Goal: Task Accomplishment & Management: Use online tool/utility

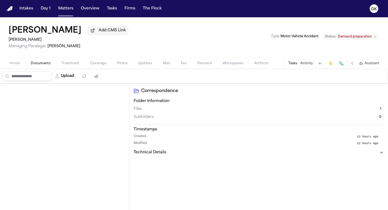
scroll to position [343, 0]
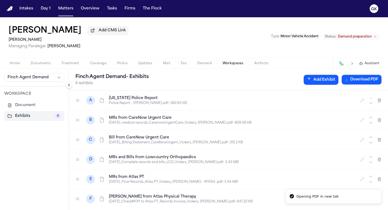
click at [11, 10] on img "Home" at bounding box center [9, 8] width 6 height 5
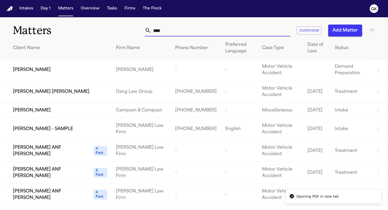
click at [184, 32] on input "****" at bounding box center [220, 31] width 139 height 12
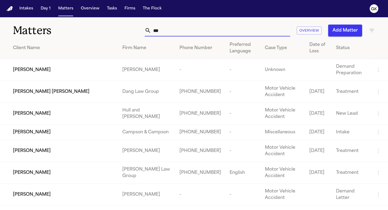
type input "***"
click at [109, 69] on div "[PERSON_NAME]" at bounding box center [63, 70] width 101 height 6
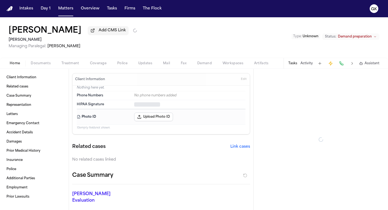
click at [331, 37] on span "Status:" at bounding box center [330, 36] width 11 height 4
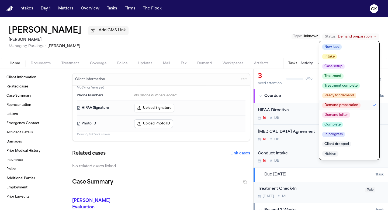
click at [264, 36] on div "Jennifer Goins Add CMS Link Yanni Law Managing Paralegal: Michelle Landazabal T…" at bounding box center [194, 37] width 388 height 40
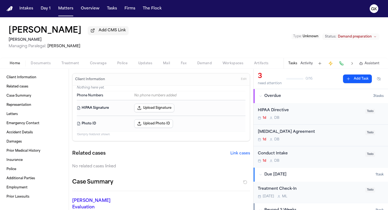
click at [300, 38] on span "Type :" at bounding box center [297, 36] width 9 height 3
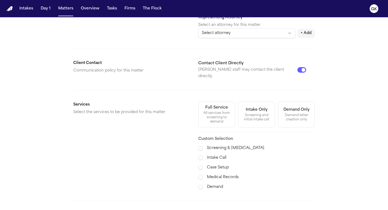
scroll to position [199, 0]
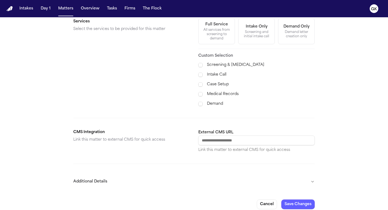
click at [170, 175] on button "Additional Details" at bounding box center [193, 181] width 241 height 14
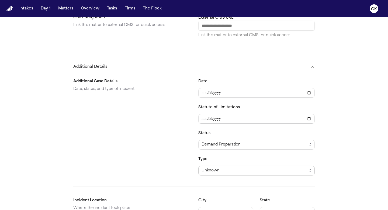
scroll to position [315, 0]
click at [233, 166] on div "Unknown" at bounding box center [255, 169] width 106 height 6
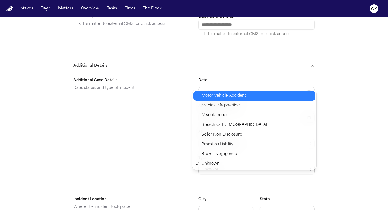
drag, startPoint x: 232, startPoint y: 94, endPoint x: 201, endPoint y: 94, distance: 31.0
click at [232, 94] on span "Motor Vehicle Accident" at bounding box center [224, 95] width 44 height 6
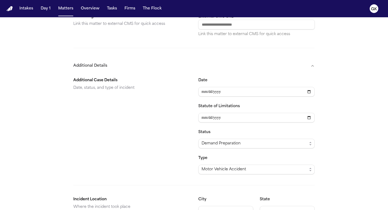
click at [172, 114] on div "Additional Case Details Date, status, and type of incident" at bounding box center [131, 125] width 116 height 97
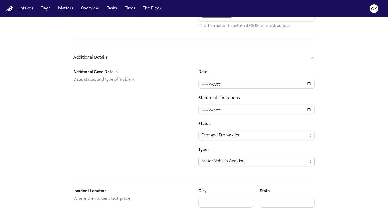
scroll to position [346, 0]
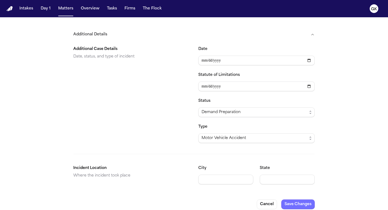
click at [307, 199] on button "Save Changes" at bounding box center [297, 204] width 33 height 10
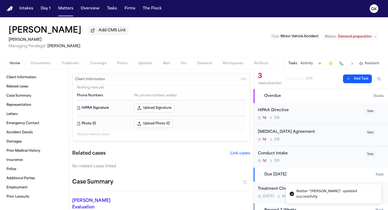
click at [239, 64] on span "Workspaces" at bounding box center [233, 63] width 21 height 4
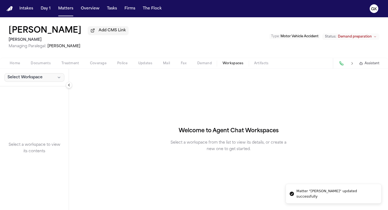
click at [35, 77] on span "Select Workspace" at bounding box center [25, 77] width 35 height 5
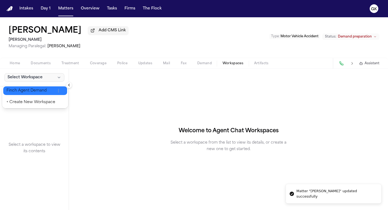
click at [37, 91] on span "Finch Agent Demand" at bounding box center [30, 90] width 49 height 5
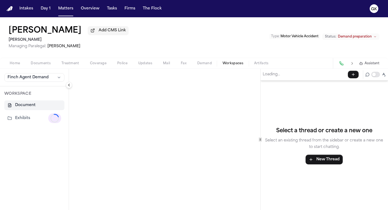
click at [199, 64] on span "Demand" at bounding box center [204, 63] width 15 height 4
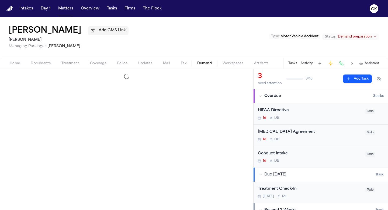
click at [40, 67] on span "button" at bounding box center [40, 66] width 26 height 1
click at [202, 65] on span "Demand" at bounding box center [204, 63] width 15 height 4
select select "**********"
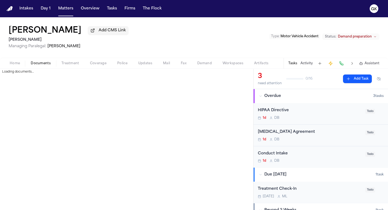
select select "**********"
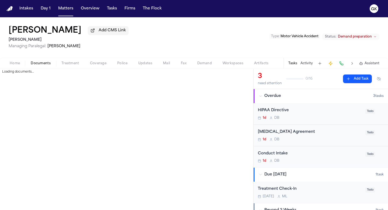
select select "**********"
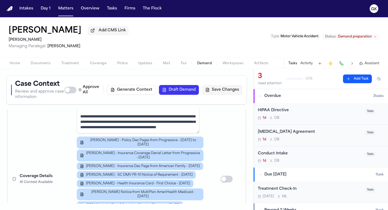
scroll to position [533, 0]
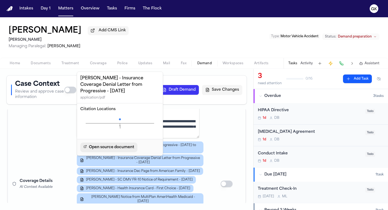
click at [116, 144] on link "Open source document" at bounding box center [108, 147] width 57 height 10
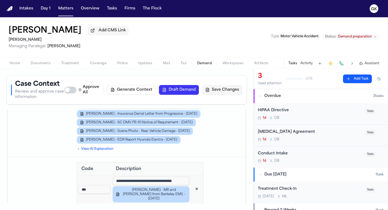
scroll to position [894, 0]
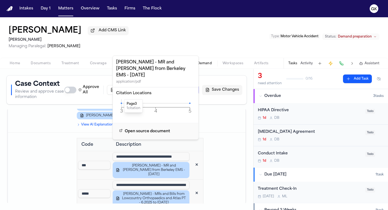
click at [121, 102] on icon at bounding box center [121, 102] width 1 height 1
click at [122, 102] on icon at bounding box center [121, 102] width 1 height 1
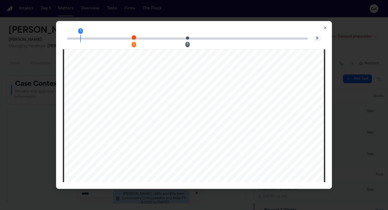
click at [131, 34] on div "1 3 5 9" at bounding box center [194, 39] width 263 height 22
click at [132, 37] on div "1 3 5 9" at bounding box center [194, 39] width 263 height 22
click at [133, 38] on span "Page 3 citation marker - 1 citation" at bounding box center [134, 37] width 4 height 4
click at [188, 39] on span "Page 5 citation marker - 1 citation" at bounding box center [187, 37] width 3 height 3
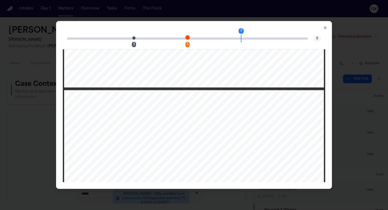
scroll to position [2203, 0]
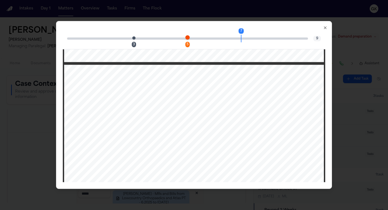
click at [325, 27] on icon "button" at bounding box center [325, 28] width 4 height 4
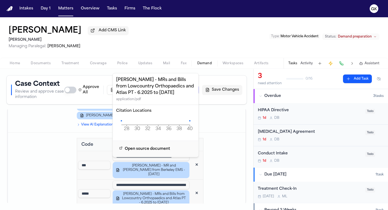
click at [121, 120] on icon at bounding box center [121, 120] width 1 height 1
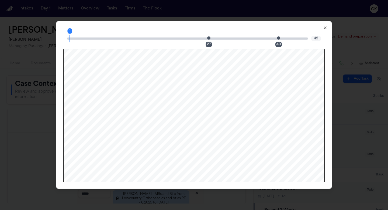
click at [206, 38] on div "1 27 40" at bounding box center [187, 38] width 241 height 2
click at [209, 39] on span "Page 27 citation marker - 1 citation" at bounding box center [208, 37] width 3 height 3
click at [327, 27] on icon "button" at bounding box center [325, 28] width 4 height 4
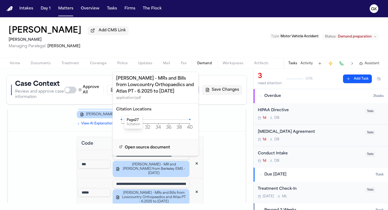
scroll to position [906, 0]
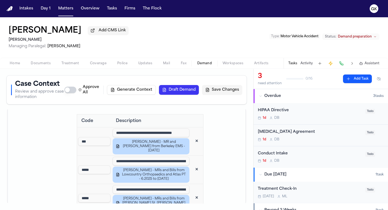
scroll to position [922, 0]
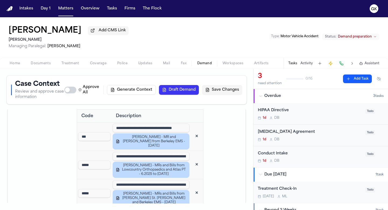
click at [192, 188] on button "✕" at bounding box center [197, 193] width 10 height 10
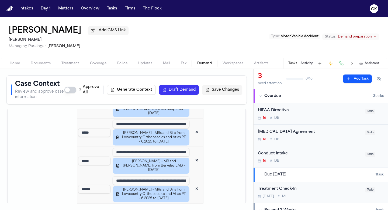
scroll to position [957, 0]
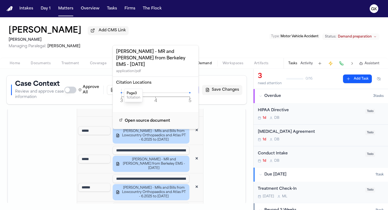
click at [121, 92] on icon at bounding box center [121, 92] width 1 height 1
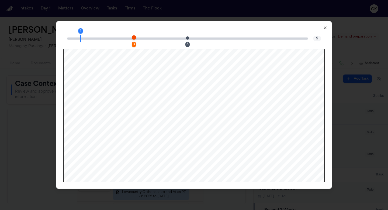
click at [135, 36] on span "Page 3 citation marker - 1 citation" at bounding box center [134, 37] width 4 height 4
click at [188, 38] on span "Page 5 citation marker - 1 citation" at bounding box center [187, 37] width 3 height 3
click at [324, 29] on icon "button" at bounding box center [325, 28] width 4 height 4
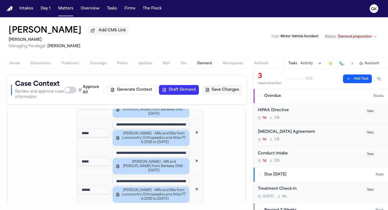
scroll to position [949, 0]
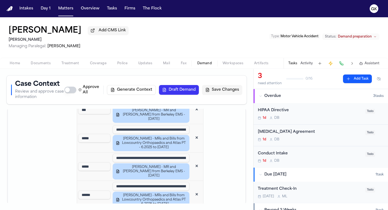
click at [192, 161] on button "✕" at bounding box center [197, 166] width 10 height 10
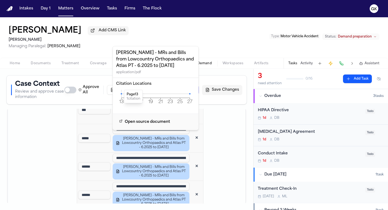
click at [121, 94] on icon at bounding box center [121, 93] width 1 height 1
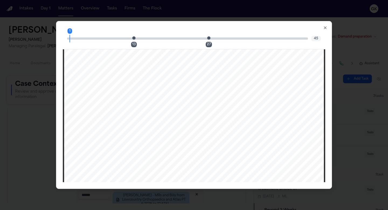
click at [135, 39] on span "Page 13 citation marker - 1 citation" at bounding box center [133, 37] width 3 height 3
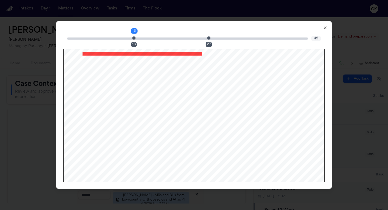
click at [326, 29] on icon "button" at bounding box center [325, 28] width 4 height 4
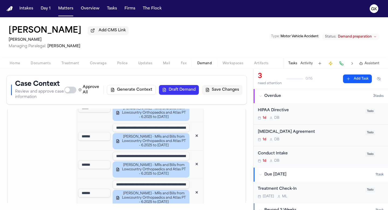
scroll to position [980, 0]
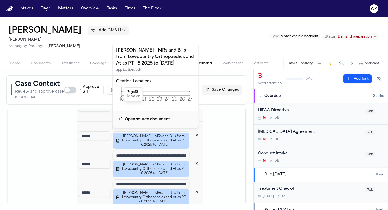
click at [122, 91] on icon at bounding box center [121, 91] width 1 height 1
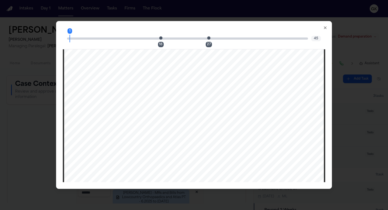
click at [161, 39] on span "Page 18 citation marker - 1 citation" at bounding box center [160, 37] width 3 height 3
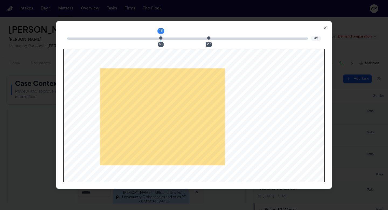
scroll to position [5848, 0]
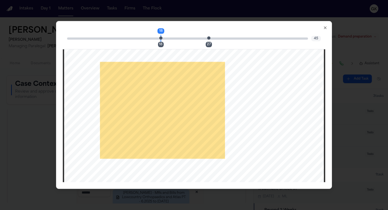
click at [208, 39] on span "Page 27 citation marker - 1 citation" at bounding box center [208, 37] width 3 height 3
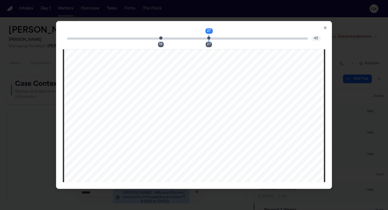
scroll to position [8866, 0]
click at [325, 28] on icon "button" at bounding box center [325, 28] width 4 height 4
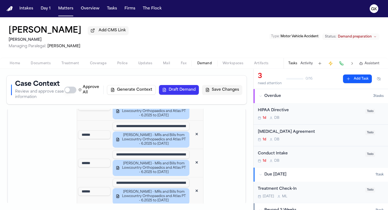
scroll to position [1010, 0]
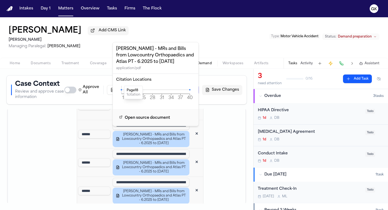
click at [121, 89] on icon at bounding box center [121, 89] width 1 height 1
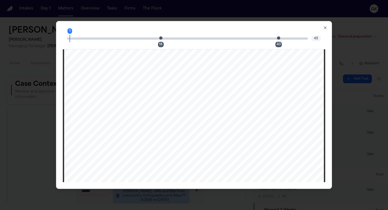
click at [161, 39] on span "Page 18 citation marker - 1 citation" at bounding box center [160, 37] width 3 height 3
click at [278, 39] on span "Page 40 citation marker - 1 citation" at bounding box center [278, 37] width 3 height 3
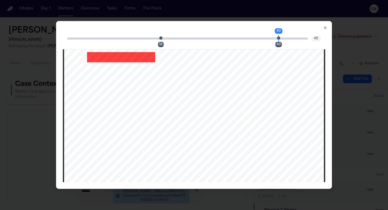
click at [324, 26] on icon "button" at bounding box center [325, 28] width 4 height 4
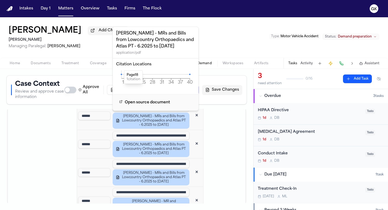
scroll to position [1029, 0]
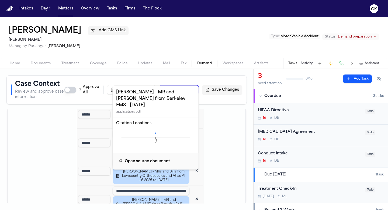
click at [155, 132] on icon at bounding box center [155, 132] width 1 height 1
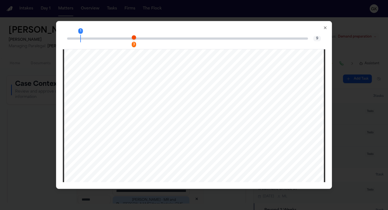
click at [133, 38] on span "Page 3 citation marker - 1 citation" at bounding box center [134, 37] width 4 height 4
click at [325, 27] on icon "button" at bounding box center [325, 28] width 4 height 4
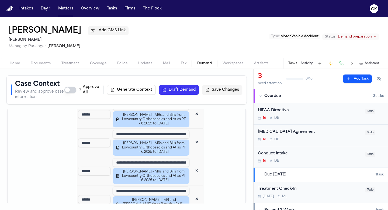
click at [192, 194] on button "✕" at bounding box center [197, 199] width 10 height 10
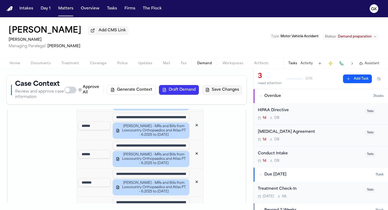
scroll to position [1047, 0]
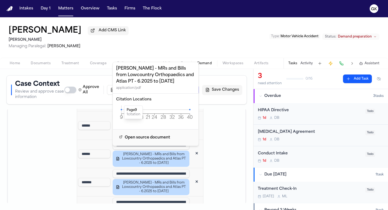
click at [121, 110] on icon at bounding box center [121, 109] width 1 height 1
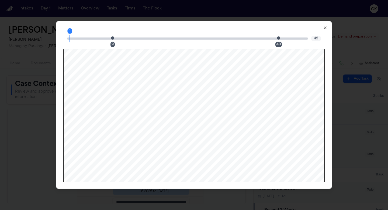
click at [113, 38] on span "Page 9 citation marker - 1 citation" at bounding box center [112, 37] width 3 height 3
click at [325, 27] on icon "button" at bounding box center [325, 28] width 4 height 4
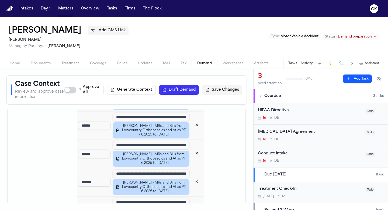
click at [226, 150] on td at bounding box center [227, 211] width 38 height 463
click at [223, 140] on td at bounding box center [227, 211] width 38 height 463
drag, startPoint x: 154, startPoint y: 141, endPoint x: 205, endPoint y: 144, distance: 50.2
click at [205, 144] on tr "**********" at bounding box center [127, 211] width 238 height 463
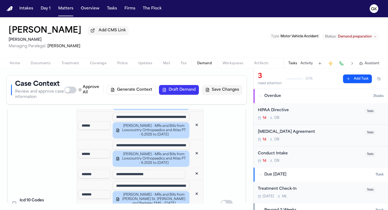
scroll to position [1038, 0]
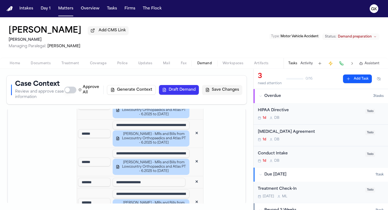
type input "**********"
click at [219, 140] on td at bounding box center [227, 211] width 38 height 447
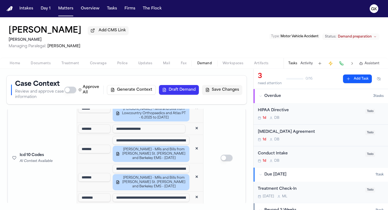
scroll to position [1092, 0]
click at [192, 144] on button "✕" at bounding box center [197, 149] width 10 height 10
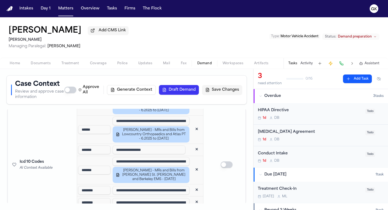
scroll to position [1071, 0]
click at [192, 185] on button "✕" at bounding box center [197, 190] width 10 height 10
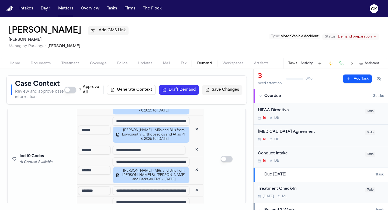
scroll to position [1064, 0]
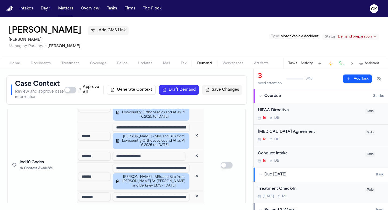
click at [193, 192] on button "✕" at bounding box center [197, 197] width 10 height 10
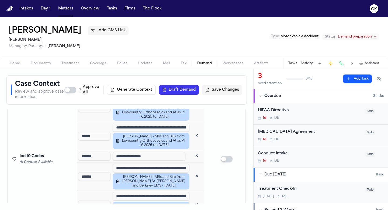
scroll to position [1058, 0]
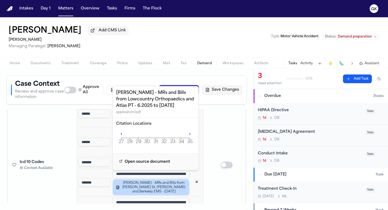
click at [213, 155] on td at bounding box center [227, 165] width 38 height 394
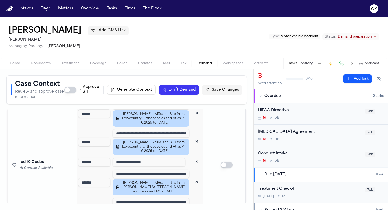
click at [192, 177] on button "✕" at bounding box center [197, 182] width 10 height 10
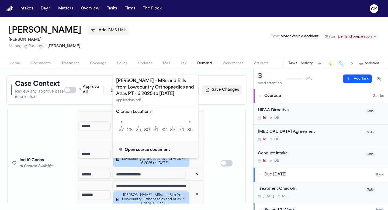
click at [122, 123] on icon "27 28 29 30 31 32 33 34 35 Page" at bounding box center [155, 126] width 79 height 16
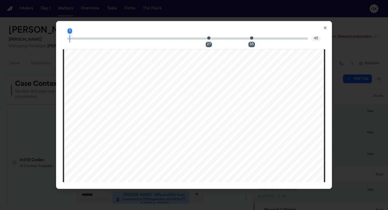
click at [209, 41] on div "27" at bounding box center [210, 38] width 3 height 6
drag, startPoint x: 326, startPoint y: 27, endPoint x: 288, endPoint y: 59, distance: 49.3
click at [326, 27] on icon "button" at bounding box center [325, 28] width 2 height 2
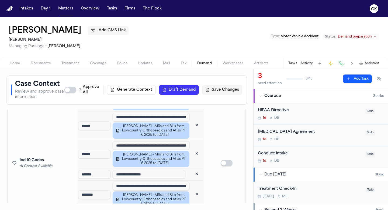
click at [221, 161] on td at bounding box center [227, 163] width 38 height 366
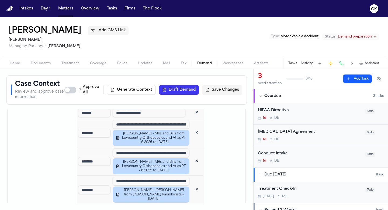
scroll to position [1108, 0]
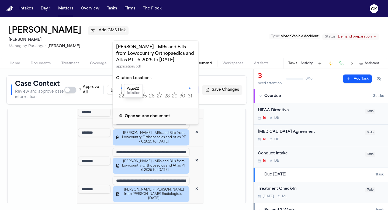
click at [121, 88] on icon at bounding box center [121, 87] width 1 height 1
click at [121, 87] on icon at bounding box center [121, 87] width 1 height 1
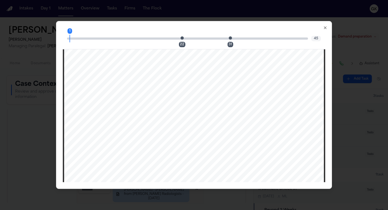
click at [182, 39] on span "Page 22 citation marker - 1 citation" at bounding box center [182, 37] width 3 height 3
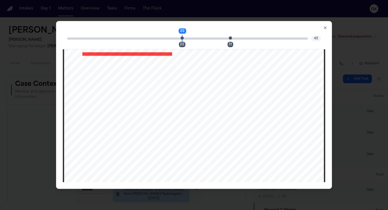
drag, startPoint x: 324, startPoint y: 27, endPoint x: 322, endPoint y: 34, distance: 7.3
click at [324, 28] on icon "button" at bounding box center [325, 28] width 4 height 4
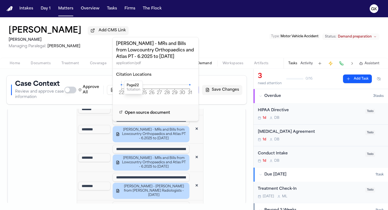
scroll to position [1113, 0]
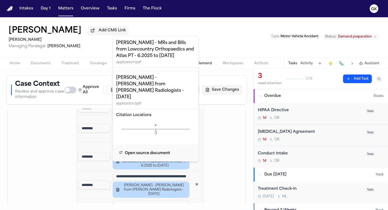
click at [155, 124] on icon at bounding box center [155, 124] width 1 height 1
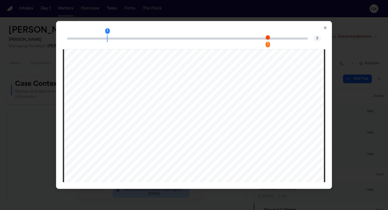
click at [266, 37] on span "Page 3 citation marker - 1 citation" at bounding box center [268, 37] width 4 height 4
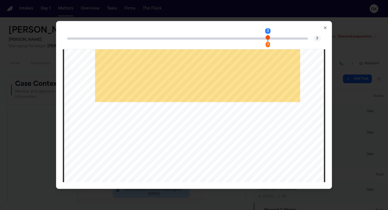
scroll to position [826, 0]
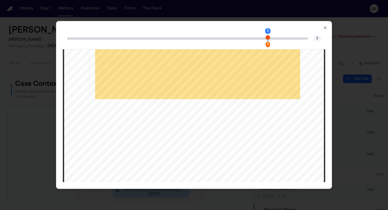
click at [326, 29] on icon "button" at bounding box center [325, 28] width 4 height 4
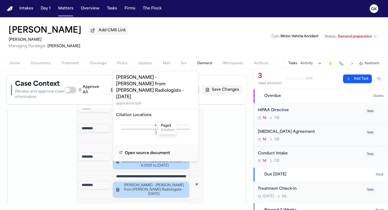
click at [224, 136] on td at bounding box center [227, 96] width 38 height 366
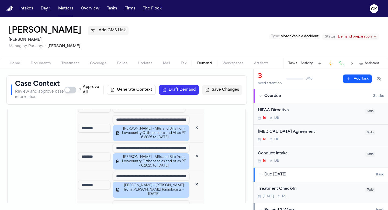
click at [194, 180] on button "✕" at bounding box center [197, 185] width 10 height 10
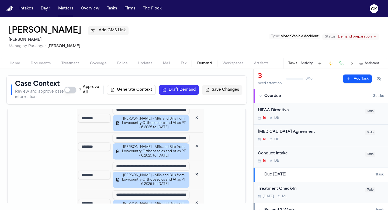
scroll to position [1128, 0]
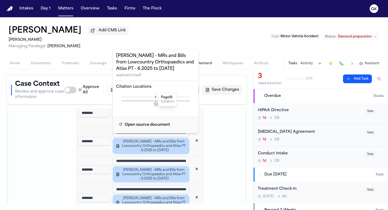
click at [156, 96] on icon at bounding box center [155, 96] width 1 height 1
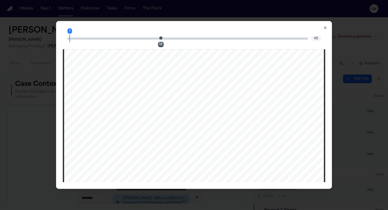
click at [161, 38] on span "Page 18 citation marker - 1 citation" at bounding box center [160, 37] width 3 height 3
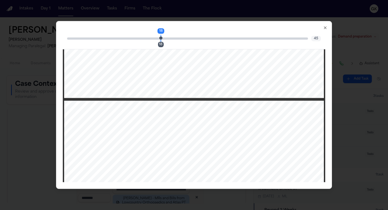
scroll to position [5747, 0]
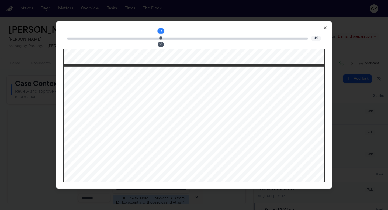
click at [324, 29] on icon "button" at bounding box center [325, 28] width 4 height 4
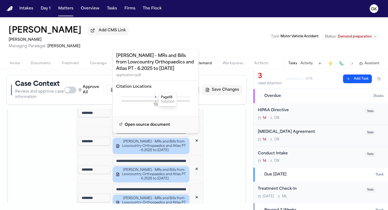
click at [210, 170] on td at bounding box center [227, 67] width 38 height 338
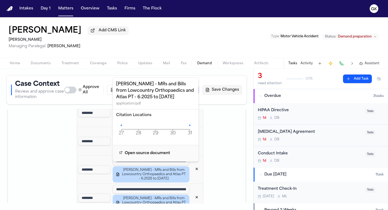
click at [122, 124] on icon "27 28 29 30 31 Page" at bounding box center [155, 129] width 79 height 16
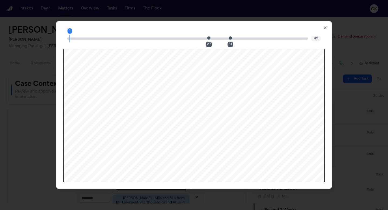
click at [208, 40] on div "1 27 31 45" at bounding box center [194, 39] width 263 height 22
click at [208, 39] on span "Page 27 citation marker - 1 citation" at bounding box center [208, 37] width 3 height 3
click at [230, 39] on span "Page 31 citation marker - 1 citation" at bounding box center [230, 37] width 3 height 3
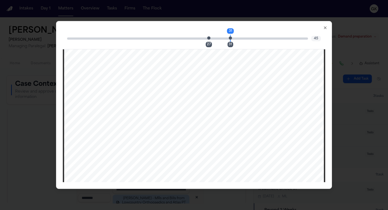
click at [324, 27] on icon "button" at bounding box center [325, 28] width 4 height 4
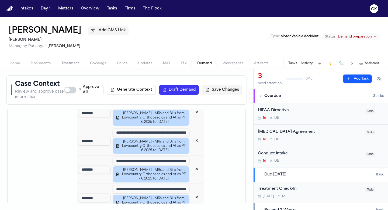
click at [228, 159] on td at bounding box center [227, 67] width 38 height 338
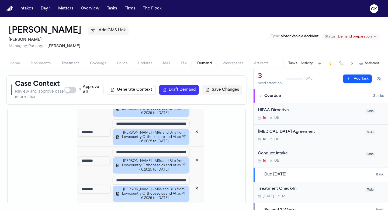
scroll to position [1138, 0]
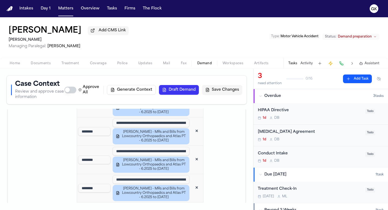
click at [219, 91] on button "Save Changes" at bounding box center [222, 90] width 40 height 10
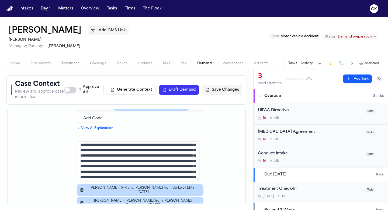
scroll to position [14, 0]
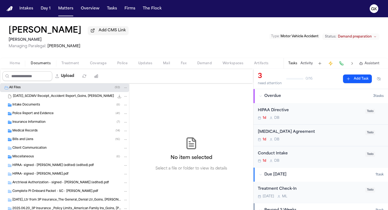
click at [23, 78] on input "Search files" at bounding box center [27, 76] width 50 height 10
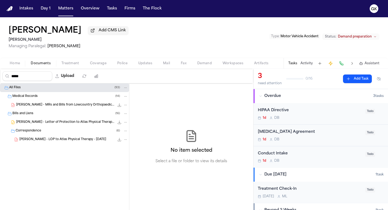
click at [73, 125] on span "J. Goins - Letter of Protection to Atlas Physical Therapy - 7.25.25" at bounding box center [65, 122] width 98 height 5
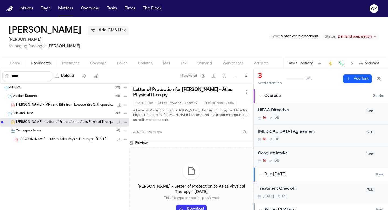
click at [47, 142] on span "J. Goins - LOP to Atlas Physical Therapy - 7.25.25" at bounding box center [62, 139] width 87 height 5
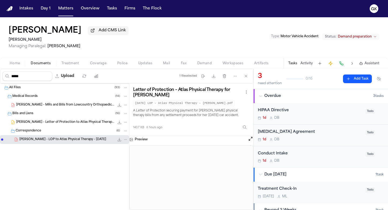
click at [51, 107] on span "J. Goins - MRs and Bills from Lowcountry Orthopaedics and Atlas PT - 6.2025 to …" at bounding box center [65, 105] width 98 height 5
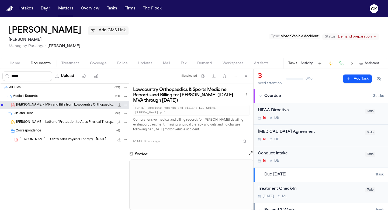
click at [250, 151] on button "Open preview" at bounding box center [250, 152] width 5 height 5
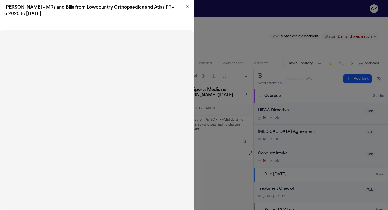
click at [187, 9] on h2 "[PERSON_NAME] - MRs and Bills from Lowcountry Orthopaedics and Atlas PT - 6.202…" at bounding box center [96, 10] width 185 height 13
click at [186, 8] on icon "button" at bounding box center [187, 6] width 4 height 4
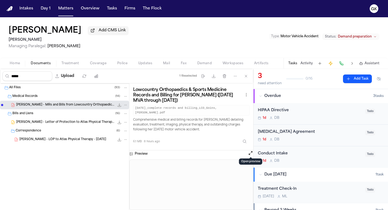
click at [20, 77] on input "*****" at bounding box center [27, 76] width 50 height 10
type input "*"
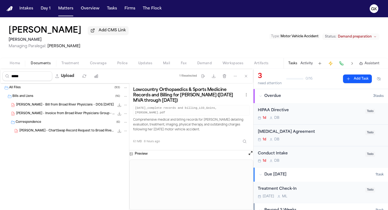
click at [65, 103] on div "J. Goins - Bill from Broad River Physicians - DOS 5.27.25 9.3 KB • PDF" at bounding box center [72, 104] width 112 height 5
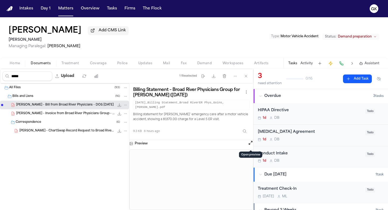
click at [251, 143] on button "Open preview" at bounding box center [250, 142] width 5 height 5
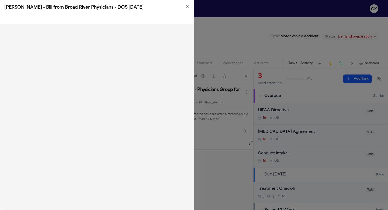
click at [185, 8] on icon "button" at bounding box center [187, 6] width 4 height 4
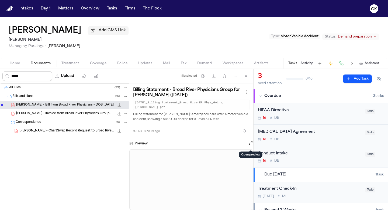
click at [36, 77] on input "*****" at bounding box center [27, 76] width 50 height 10
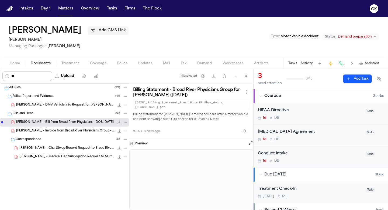
type input "*"
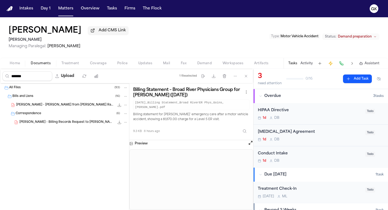
type input "*******"
click at [62, 109] on div "J. Goins - Bill from Roper Radiologists - 5.27.25 47.0 KB • PDF" at bounding box center [64, 105] width 129 height 9
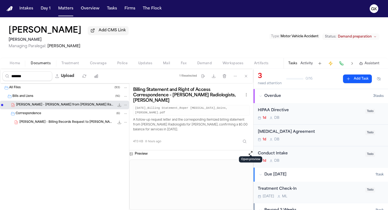
click at [250, 150] on button "Open preview" at bounding box center [250, 152] width 5 height 5
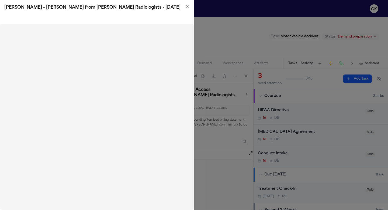
click at [188, 6] on icon "button" at bounding box center [187, 6] width 4 height 4
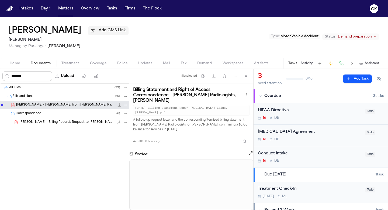
drag, startPoint x: 41, startPoint y: 77, endPoint x: 0, endPoint y: 77, distance: 41.2
click at [0, 77] on div "******* Upload 1 file selected Move files Download files Delete files More acti…" at bounding box center [126, 76] width 253 height 15
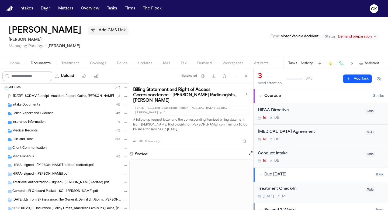
type input "*"
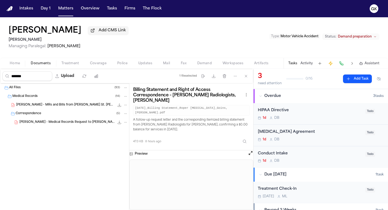
click at [57, 107] on span "[PERSON_NAME] - MRs and Bills from [PERSON_NAME] St. [PERSON_NAME] and Berkeley…" at bounding box center [65, 105] width 98 height 5
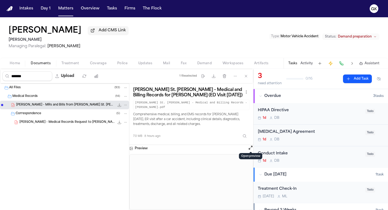
click at [250, 146] on button "Open preview" at bounding box center [250, 147] width 5 height 5
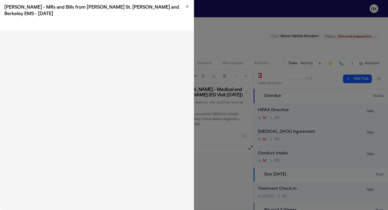
click at [187, 7] on icon "button" at bounding box center [187, 6] width 4 height 4
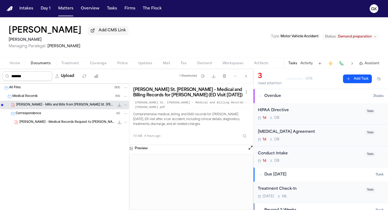
drag, startPoint x: 31, startPoint y: 77, endPoint x: 0, endPoint y: 73, distance: 31.0
click at [0, 73] on div "******* Upload 1 file selected Move files Download files Delete files More acti…" at bounding box center [126, 76] width 253 height 15
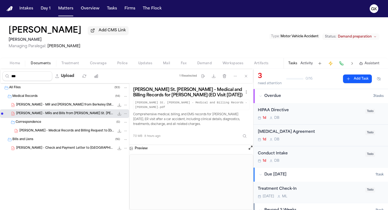
click at [84, 108] on div "J. Goins - MR and Bill from Berkeley EMS - 5.27.25 693.3 KB • PDF" at bounding box center [72, 104] width 112 height 5
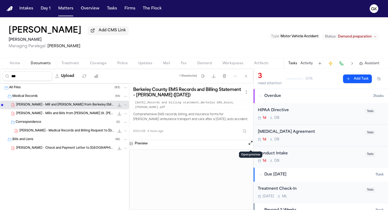
click at [249, 144] on button "Open preview" at bounding box center [250, 142] width 5 height 5
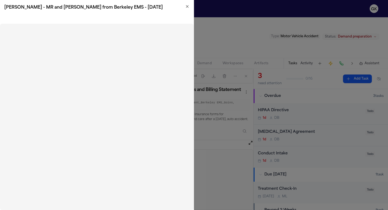
click at [187, 7] on icon "button" at bounding box center [187, 6] width 2 height 2
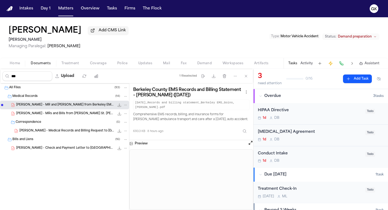
drag, startPoint x: 38, startPoint y: 77, endPoint x: 0, endPoint y: 76, distance: 38.0
click at [0, 76] on div "*** Upload 1 file selected Move files Download files Delete files More actions …" at bounding box center [126, 76] width 253 height 15
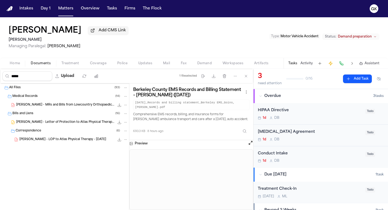
type input "*****"
click at [44, 135] on div "Correspondence ( 6 )" at bounding box center [64, 130] width 129 height 9
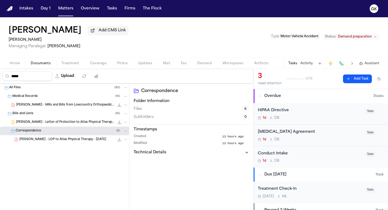
click at [44, 140] on span "[PERSON_NAME] - LOP to Atlas Physical Therapy - [DATE]" at bounding box center [62, 139] width 87 height 5
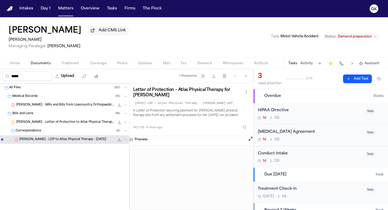
click at [58, 123] on span "[PERSON_NAME] - Letter of Protection to Atlas Physical Therapy - [DATE]" at bounding box center [65, 122] width 98 height 5
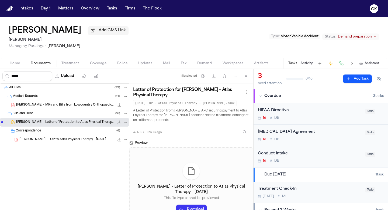
click at [69, 107] on span "[PERSON_NAME] - MRs and Bills from Lowcountry Orthopaedics and Atlas PT - 6.202…" at bounding box center [65, 105] width 98 height 5
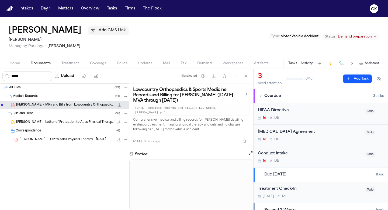
drag, startPoint x: 33, startPoint y: 79, endPoint x: 0, endPoint y: 78, distance: 33.2
click at [0, 78] on div "***** Upload 1 file selected Move files Download files Delete files More action…" at bounding box center [126, 76] width 253 height 15
click at [248, 150] on button "Open preview" at bounding box center [250, 152] width 5 height 5
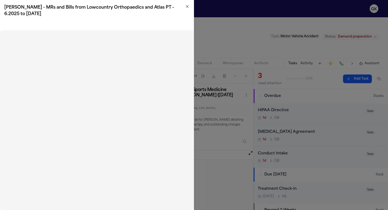
click at [189, 8] on icon "button" at bounding box center [187, 6] width 4 height 4
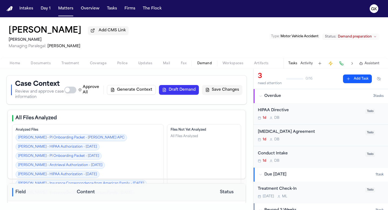
select select "**********"
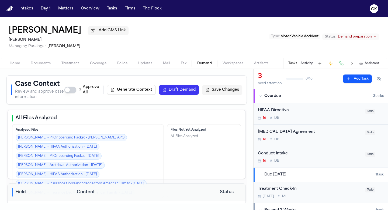
select select "**********"
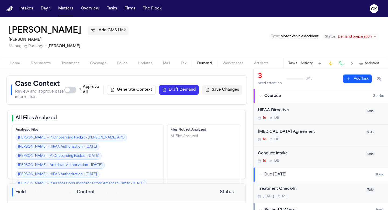
select select "**********"
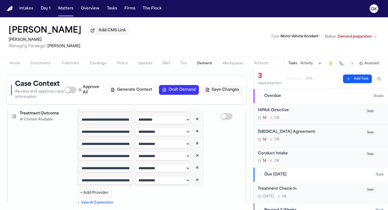
scroll to position [1571, 0]
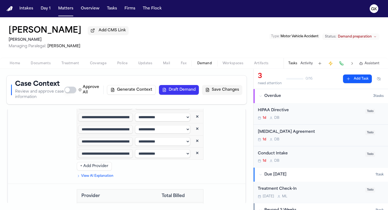
click at [84, 209] on icon "Toggle Atlas Physical Therapy visits" at bounding box center [82, 214] width 4 height 4
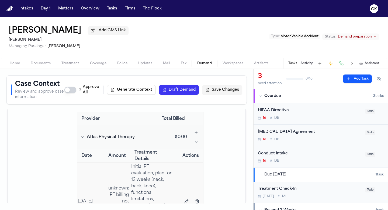
scroll to position [1603, 0]
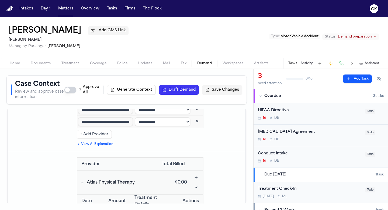
click at [95, 179] on span "Atlas Physical Therapy" at bounding box center [111, 182] width 48 height 6
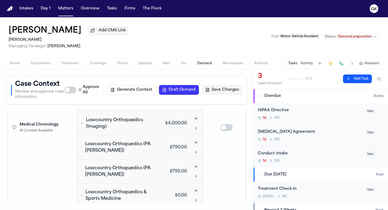
scroll to position [1842, 0]
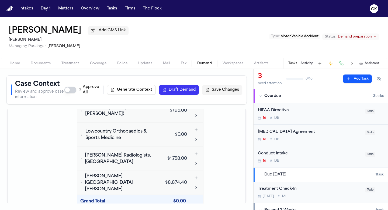
click at [86, 173] on button "Roper St. Francis Berkeley Hospital" at bounding box center [115, 182] width 73 height 19
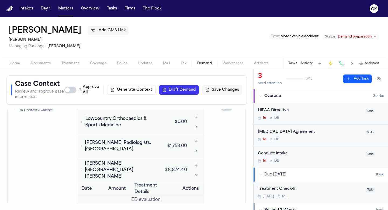
scroll to position [1885, 0]
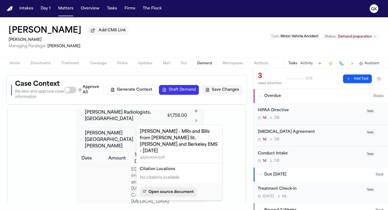
click at [163, 189] on span "Open source document" at bounding box center [171, 192] width 45 height 6
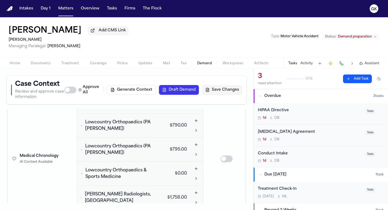
scroll to position [1798, 0]
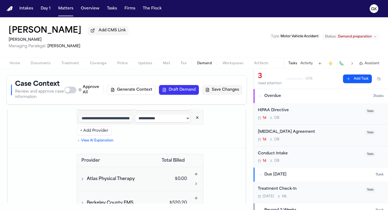
scroll to position [1601, 0]
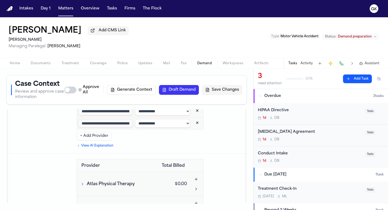
click at [83, 182] on icon "Toggle Atlas Physical Therapy visits" at bounding box center [82, 184] width 4 height 4
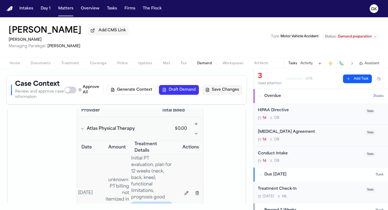
scroll to position [1612, 0]
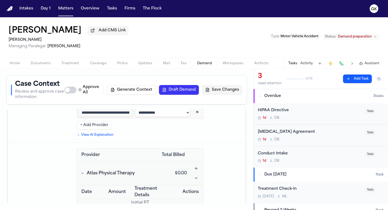
click at [84, 171] on icon "Toggle Atlas Physical Therapy visits" at bounding box center [82, 173] width 4 height 4
click at [98, 194] on span "Berkeley County EMS" at bounding box center [110, 197] width 47 height 6
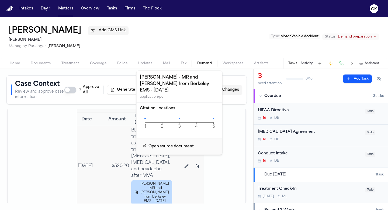
click at [179, 114] on icon "1 2 3 4 5 Page" at bounding box center [179, 122] width 79 height 16
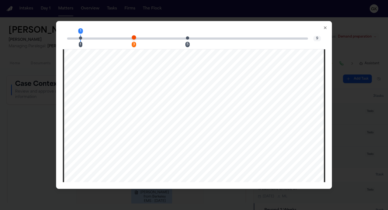
click at [191, 39] on div "5" at bounding box center [189, 38] width 3 height 6
click at [133, 39] on span "Page 3 citation marker - 1 citation" at bounding box center [134, 37] width 4 height 4
click at [80, 38] on span "Page 1 citation marker - 1 citation" at bounding box center [80, 37] width 3 height 3
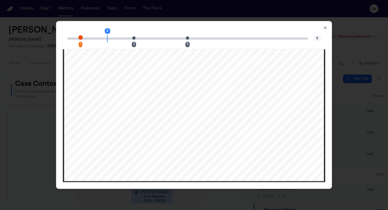
scroll to position [608, 0]
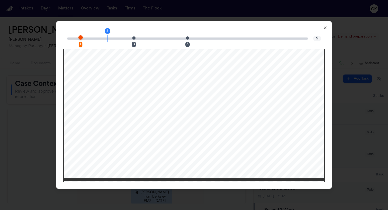
click at [324, 27] on icon "button" at bounding box center [325, 28] width 4 height 4
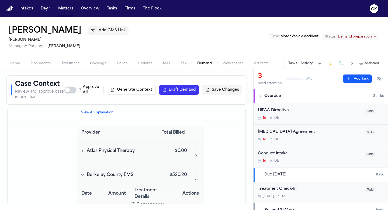
scroll to position [1617, 0]
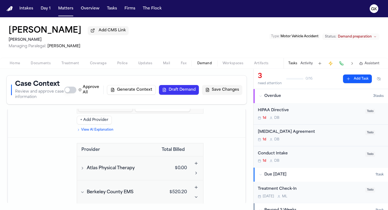
click at [84, 190] on icon "Toggle Berkeley County EMS visits" at bounding box center [82, 192] width 4 height 4
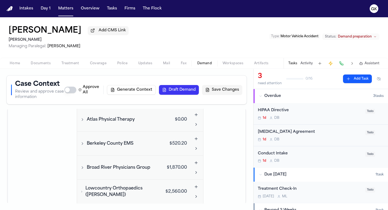
click at [85, 164] on button "Broad River Physicians Group" at bounding box center [115, 167] width 73 height 6
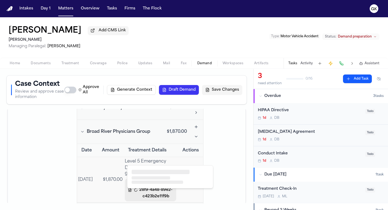
scroll to position [1707, 0]
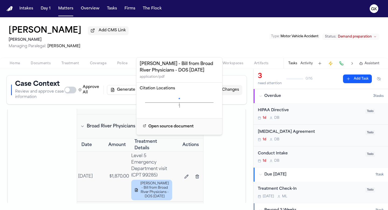
click at [179, 99] on icon at bounding box center [179, 98] width 1 height 1
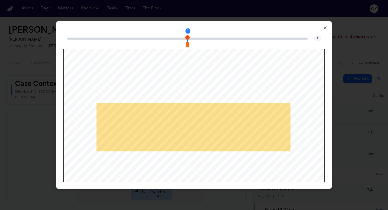
scroll to position [175, 0]
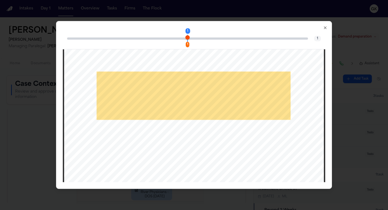
click at [326, 26] on icon "button" at bounding box center [325, 28] width 4 height 4
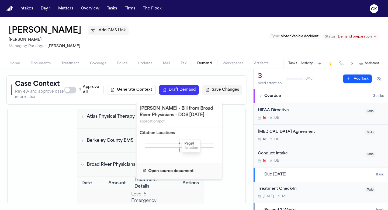
scroll to position [1659, 0]
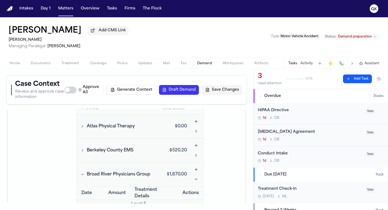
click at [84, 172] on icon "Toggle Broad River Physicians Group visits" at bounding box center [82, 174] width 4 height 4
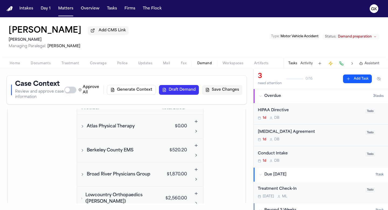
click at [84, 192] on button "Lowcountry Orthopaedics (Dr. Adam C. Schaaf)" at bounding box center [115, 198] width 73 height 13
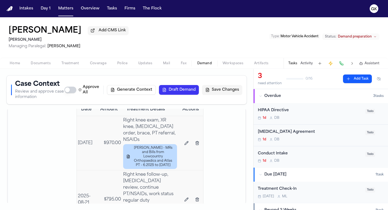
scroll to position [1766, 0]
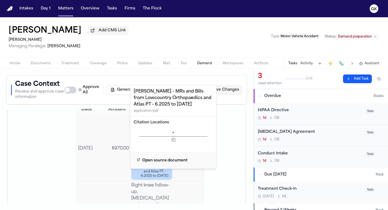
click at [173, 132] on icon at bounding box center [172, 132] width 1 height 1
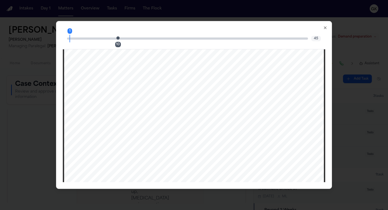
click at [118, 40] on div "1 10 45" at bounding box center [194, 39] width 263 height 22
click at [120, 39] on div "10" at bounding box center [119, 38] width 3 height 6
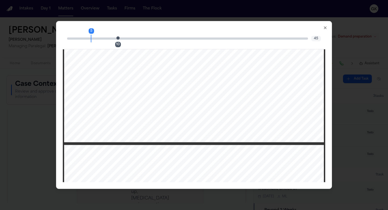
scroll to position [1941, 0]
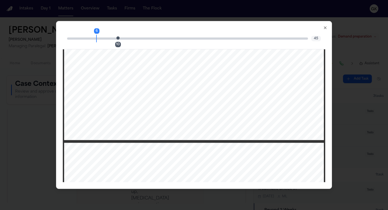
click at [325, 28] on icon "button" at bounding box center [325, 28] width 4 height 4
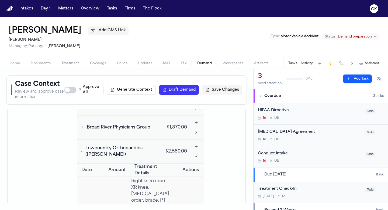
scroll to position [1676, 0]
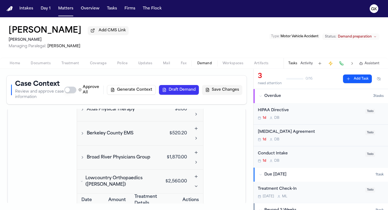
click at [82, 179] on icon "Toggle Lowcountry Orthopaedics (Dr. Adam C. Schaaf) visits" at bounding box center [81, 181] width 3 height 4
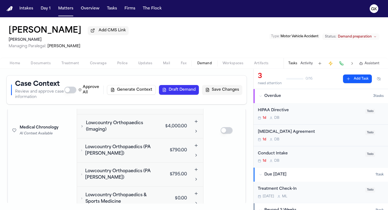
scroll to position [1794, 0]
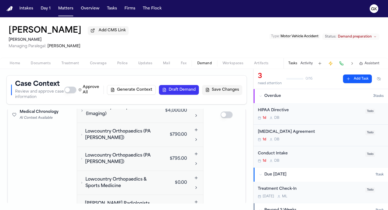
click at [83, 204] on icon "Toggle Roper Radiologists, PA visits" at bounding box center [81, 206] width 2 height 4
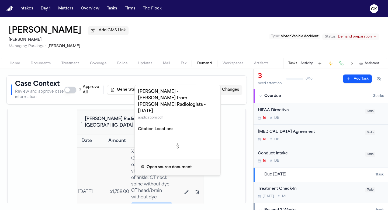
scroll to position [1879, 0]
click at [178, 138] on icon at bounding box center [177, 138] width 1 height 1
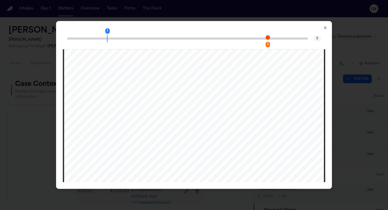
click at [266, 39] on span "Page 3 citation marker - 1 citation" at bounding box center [268, 37] width 4 height 4
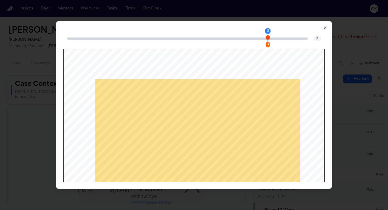
scroll to position [743, 0]
click at [324, 28] on icon "button" at bounding box center [325, 28] width 4 height 4
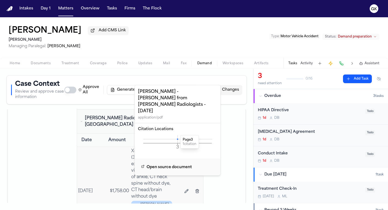
click at [225, 170] on td at bounding box center [227, 80] width 38 height 411
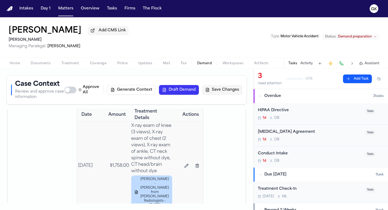
scroll to position [1920, 0]
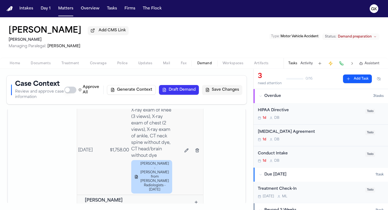
click at [87, 197] on span "Roper St. Francis Berkeley Hospital" at bounding box center [118, 206] width 67 height 19
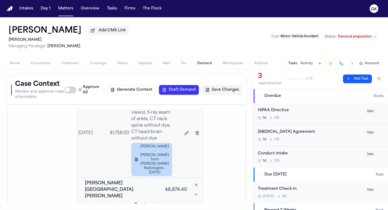
scroll to position [2015, 0]
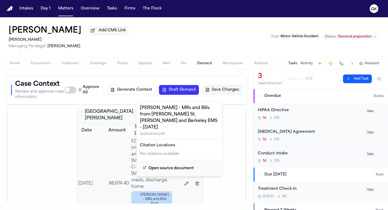
click at [163, 165] on span "Open source document" at bounding box center [171, 168] width 45 height 6
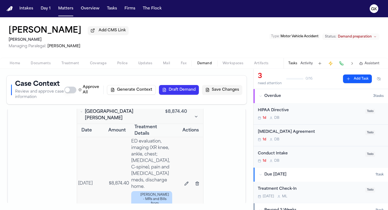
click at [243, 167] on div "All Files Analyzed Analyzed Files J. Goins - PI Onboarding Packet - Yanni Law A…" at bounding box center [126, 156] width 240 height 95
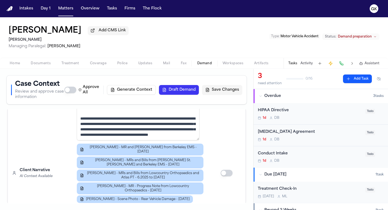
scroll to position [2771, 0]
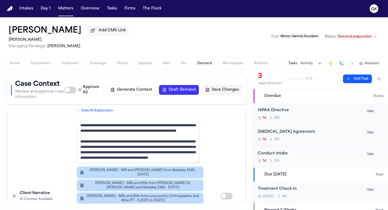
click at [214, 95] on button "Save Changes" at bounding box center [222, 90] width 40 height 10
click at [216, 91] on button "Save Changes" at bounding box center [222, 90] width 40 height 10
click at [177, 91] on button "Draft Demand" at bounding box center [179, 90] width 40 height 10
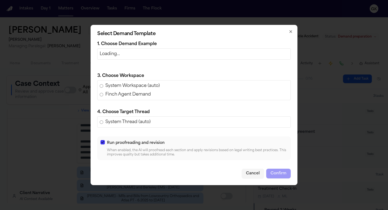
click at [292, 30] on icon "button" at bounding box center [291, 31] width 4 height 4
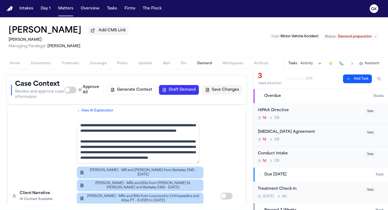
click at [227, 92] on button "Save Changes" at bounding box center [222, 90] width 40 height 10
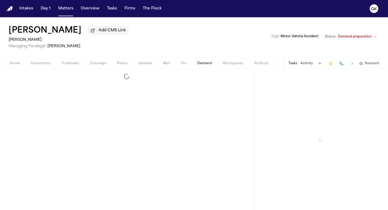
select select "**********"
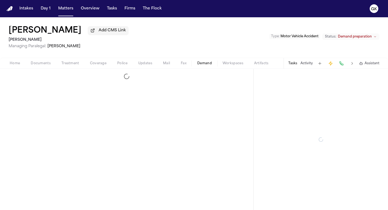
select select "**********"
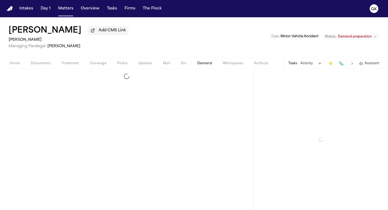
select select "**********"
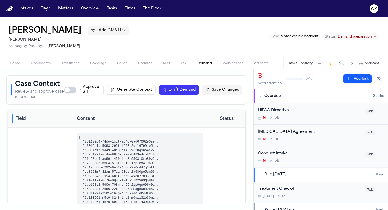
click at [168, 90] on button "Draft Demand" at bounding box center [179, 90] width 40 height 10
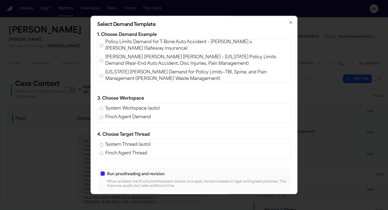
scroll to position [78, 0]
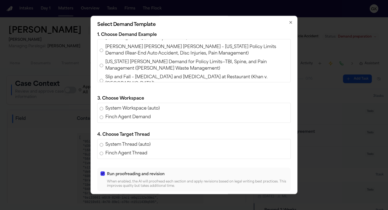
click at [142, 51] on span "[PERSON_NAME] [PERSON_NAME] [PERSON_NAME] – [US_STATE] Policy Limits Demand (Re…" at bounding box center [196, 50] width 183 height 13
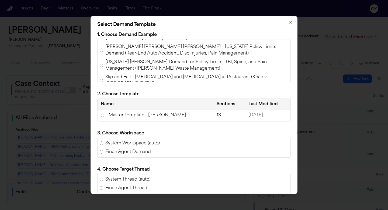
click at [144, 118] on td "Master Template - [PERSON_NAME]" at bounding box center [156, 115] width 116 height 11
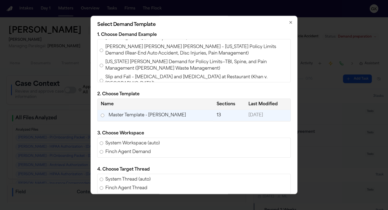
scroll to position [57, 0]
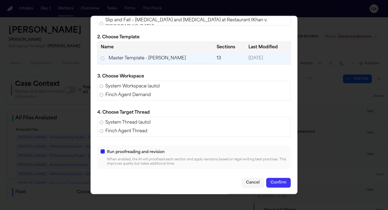
click at [268, 180] on button "Confirm" at bounding box center [278, 183] width 25 height 10
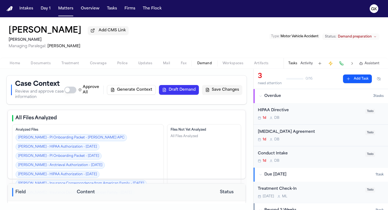
click at [173, 94] on button "Draft Demand" at bounding box center [179, 90] width 40 height 10
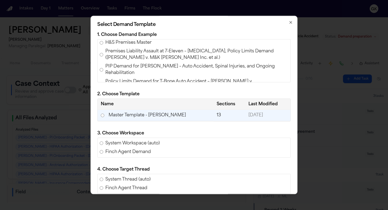
scroll to position [46, 0]
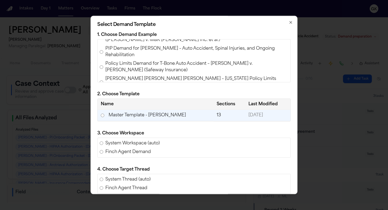
click at [289, 22] on icon "button" at bounding box center [291, 22] width 4 height 4
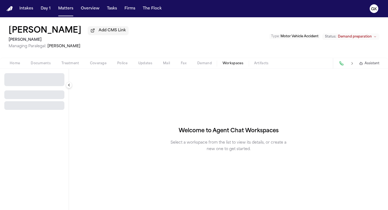
click at [236, 62] on span "Workspaces" at bounding box center [233, 63] width 21 height 4
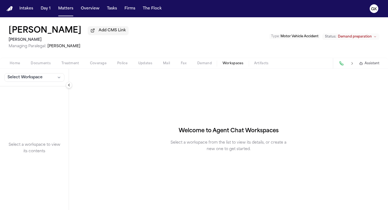
click at [55, 78] on button "Select Workspace" at bounding box center [34, 77] width 60 height 9
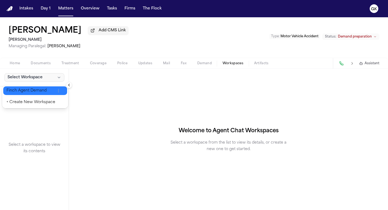
click at [44, 91] on span "Finch Agent Demand" at bounding box center [30, 90] width 49 height 5
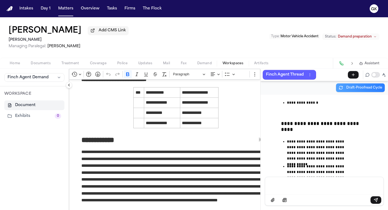
scroll to position [66, 0]
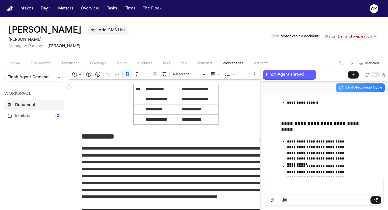
click at [68, 86] on button "Collapse sidebar" at bounding box center [69, 85] width 6 height 6
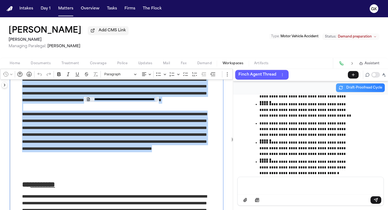
scroll to position [357, 0]
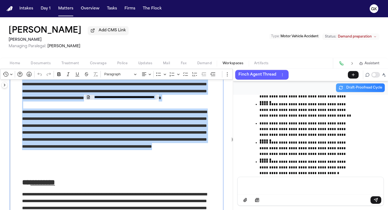
drag, startPoint x: 17, startPoint y: 114, endPoint x: 189, endPoint y: 167, distance: 180.2
copy p "**********"
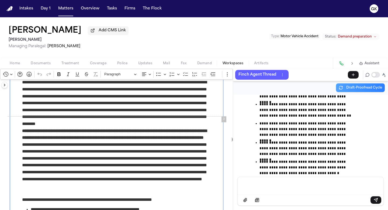
scroll to position [453, 0]
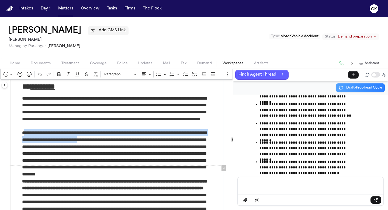
drag, startPoint x: 23, startPoint y: 135, endPoint x: 103, endPoint y: 139, distance: 80.2
click at [103, 139] on p "**********" at bounding box center [116, 153] width 189 height 48
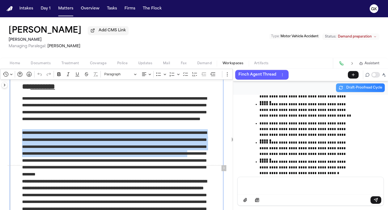
drag, startPoint x: 18, startPoint y: 134, endPoint x: 83, endPoint y: 163, distance: 71.4
copy p "**********"
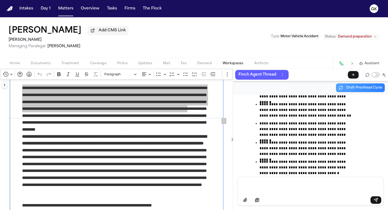
scroll to position [496, 0]
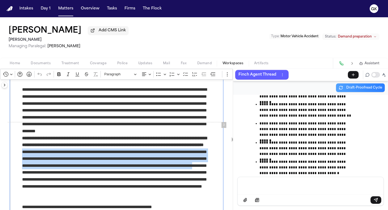
drag, startPoint x: 123, startPoint y: 158, endPoint x: 144, endPoint y: 174, distance: 25.8
click at [144, 174] on p "**********" at bounding box center [116, 168] width 189 height 69
copy p "**********"
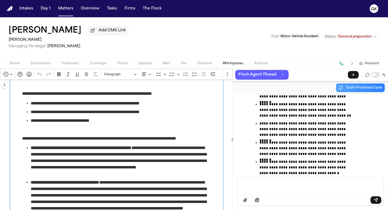
scroll to position [606, 0]
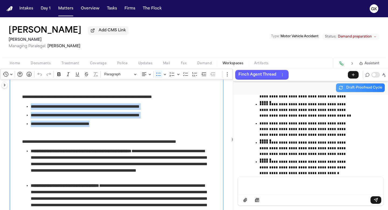
drag, startPoint x: 94, startPoint y: 126, endPoint x: 26, endPoint y: 106, distance: 71.2
click at [26, 106] on ul "**********" at bounding box center [116, 115] width 189 height 24
copy ul "**********"
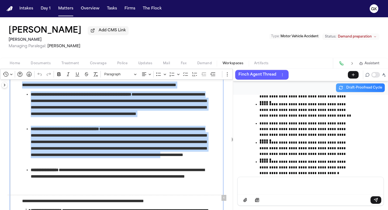
scroll to position [36275, 0]
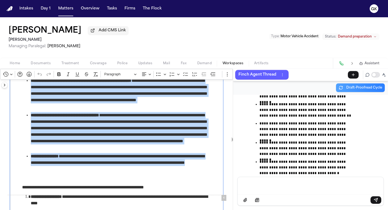
drag, startPoint x: 16, startPoint y: 107, endPoint x: 130, endPoint y: 170, distance: 130.2
copy div "**********"
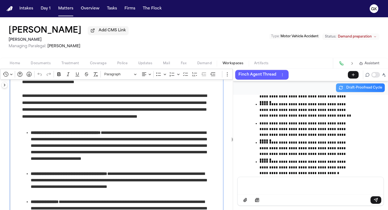
scroll to position [2307, 0]
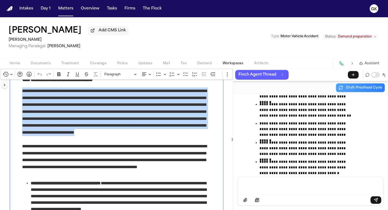
drag, startPoint x: 19, startPoint y: 117, endPoint x: 147, endPoint y: 169, distance: 138.1
click at [147, 169] on div "**********" at bounding box center [117, 13] width 214 height 4481
copy p "**********"
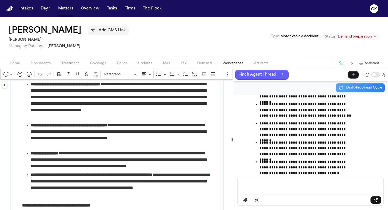
scroll to position [2366, 0]
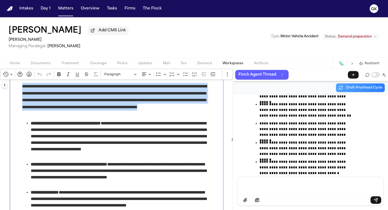
drag, startPoint x: 20, startPoint y: 113, endPoint x: 54, endPoint y: 141, distance: 43.8
click at [54, 117] on p "**********" at bounding box center [116, 100] width 189 height 34
copy p "**********"
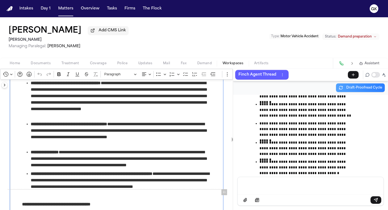
scroll to position [2407, 0]
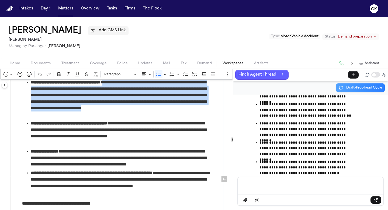
drag, startPoint x: 110, startPoint y: 110, endPoint x: 126, endPoint y: 141, distance: 35.2
click at [126, 118] on span "**********" at bounding box center [121, 98] width 180 height 39
copy span "**********"
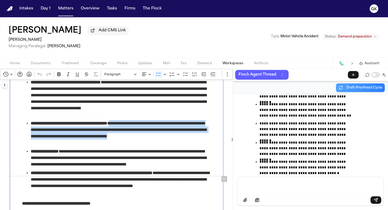
drag, startPoint x: 78, startPoint y: 165, endPoint x: 125, endPoint y: 153, distance: 48.5
click at [125, 146] on span "**********" at bounding box center [121, 133] width 180 height 26
copy span "**********"
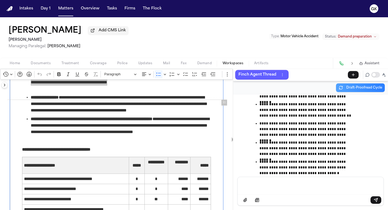
scroll to position [2461, 0]
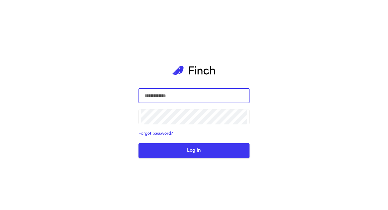
type input "**********"
drag, startPoint x: 270, startPoint y: 34, endPoint x: 270, endPoint y: 31, distance: 3.5
click at [270, 34] on div "**********" at bounding box center [194, 105] width 388 height 210
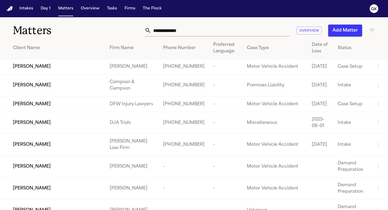
click at [180, 23] on div "Matters Overview Add Matter" at bounding box center [194, 27] width 388 height 20
click at [182, 31] on input "text" at bounding box center [220, 31] width 139 height 12
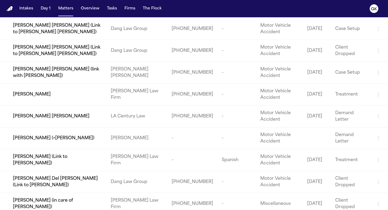
scroll to position [416, 0]
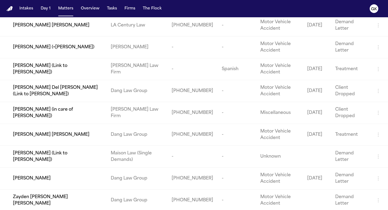
type input "****"
click at [56, 186] on td "[PERSON_NAME]" at bounding box center [53, 178] width 106 height 22
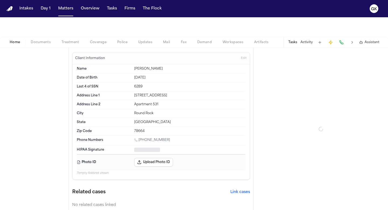
type textarea "*"
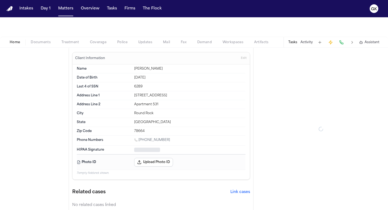
type textarea "*"
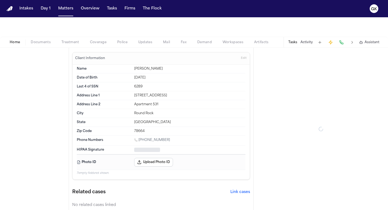
type textarea "*"
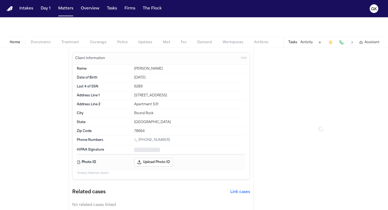
type textarea "*"
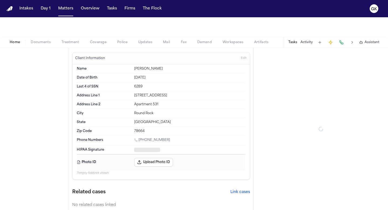
type textarea "*"
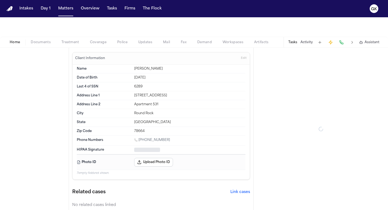
type textarea "*"
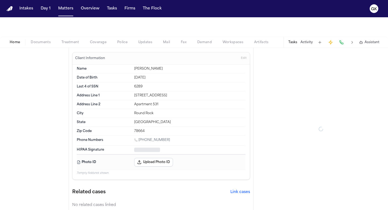
type textarea "*"
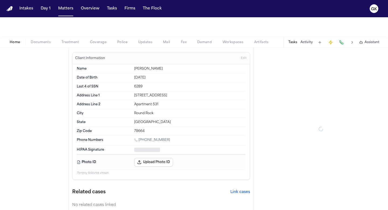
type textarea "*"
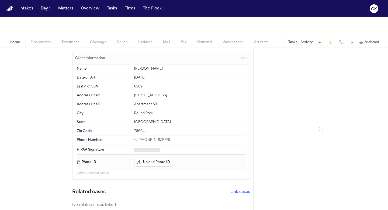
type textarea "*"
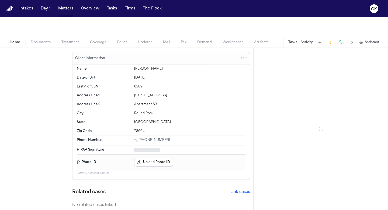
type textarea "*"
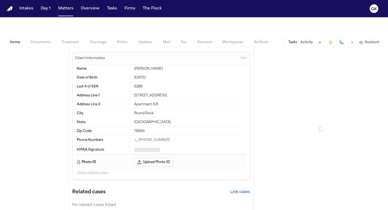
type textarea "*"
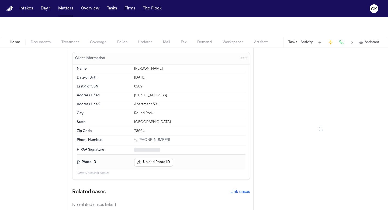
type textarea "*"
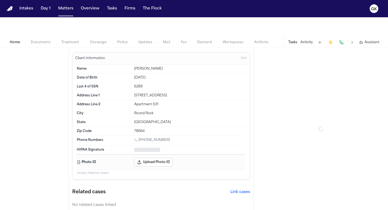
type textarea "*"
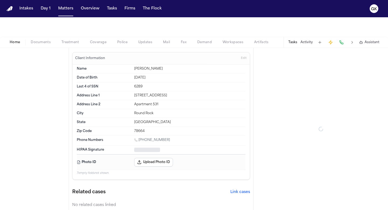
type textarea "*"
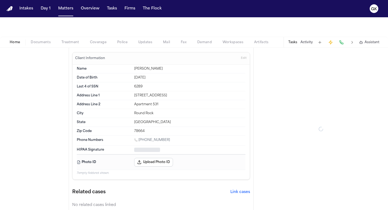
type textarea "*"
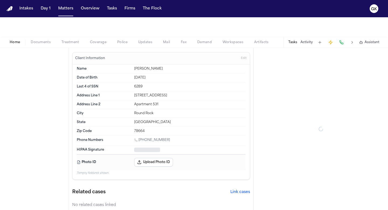
type textarea "*"
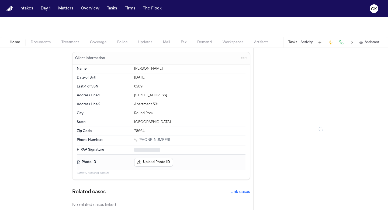
type textarea "*"
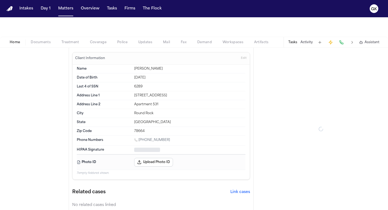
type textarea "*"
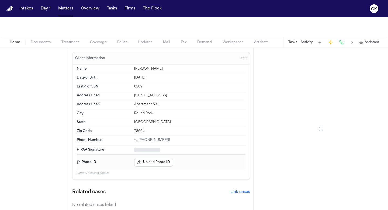
type textarea "*"
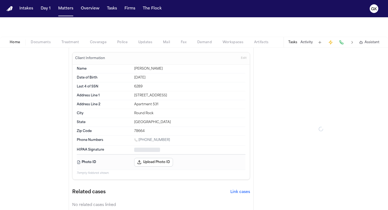
type textarea "*"
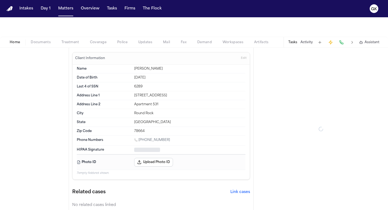
type textarea "*"
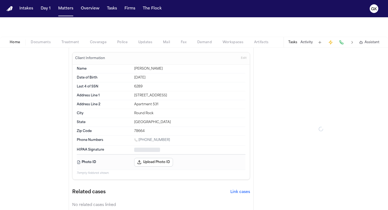
type textarea "*"
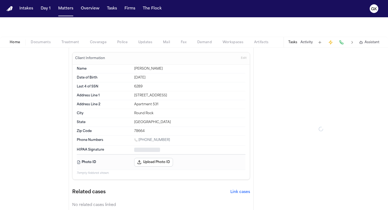
type textarea "*"
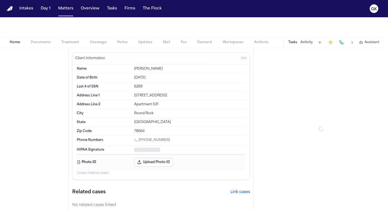
type textarea "*"
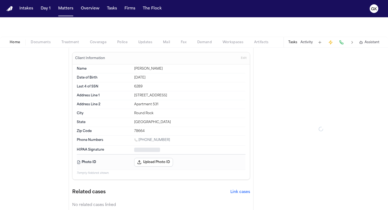
type textarea "*"
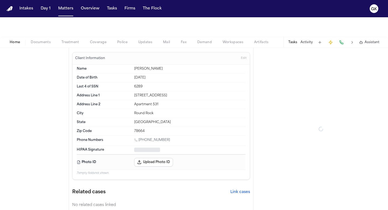
type textarea "*"
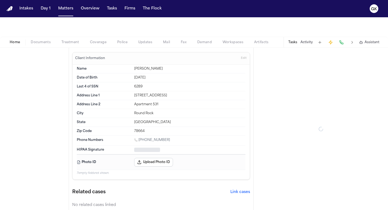
type textarea "*"
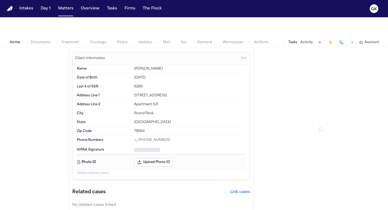
type textarea "*"
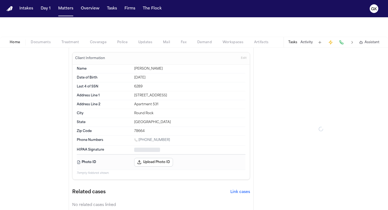
type textarea "*"
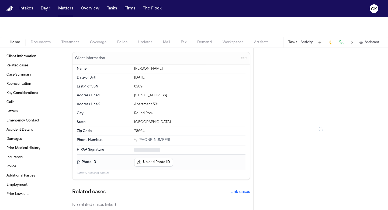
type textarea "*"
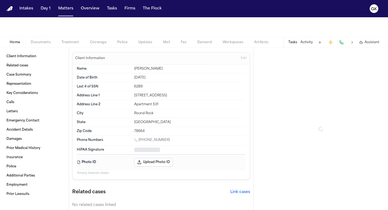
type textarea "*"
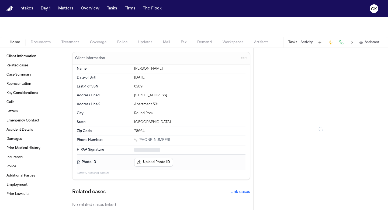
type textarea "*"
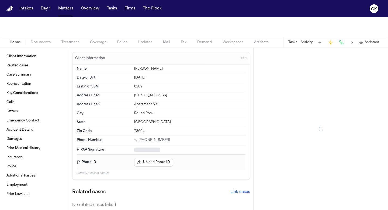
type textarea "*"
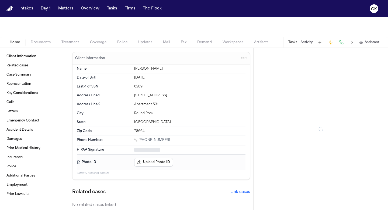
type textarea "*"
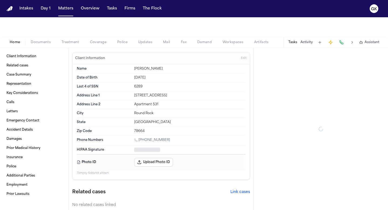
type textarea "*"
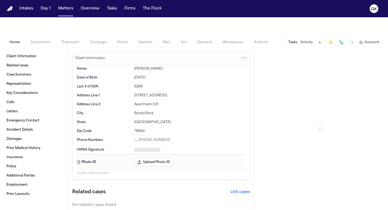
type textarea "*"
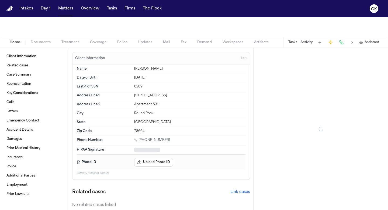
type textarea "*"
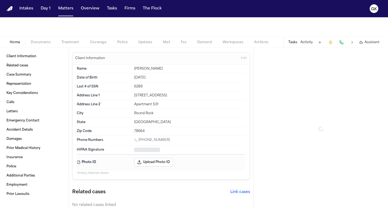
type textarea "*"
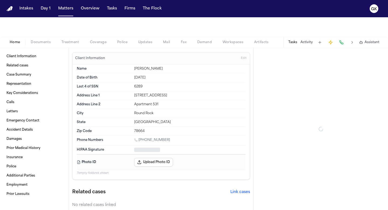
type textarea "*"
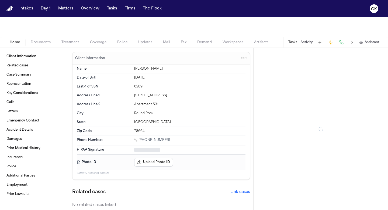
type textarea "*"
click at [204, 44] on span "Demand" at bounding box center [204, 42] width 15 height 4
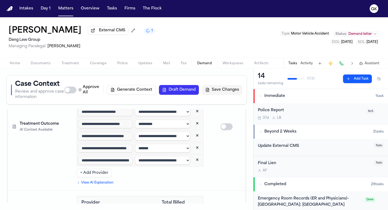
scroll to position [2418, 0]
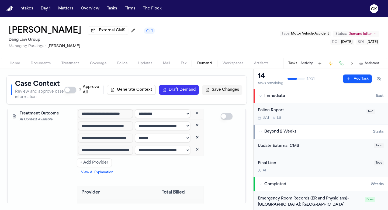
click at [81, 208] on icon "Toggle ATX Injury Rehab visits" at bounding box center [82, 210] width 4 height 4
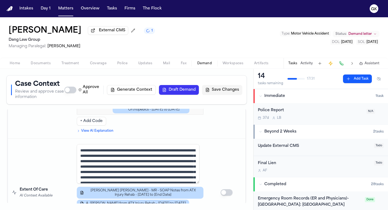
scroll to position [2135, 0]
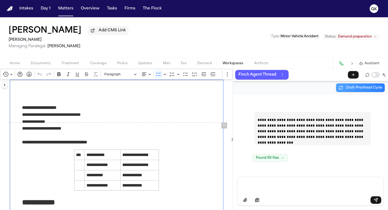
scroll to position [36275, 0]
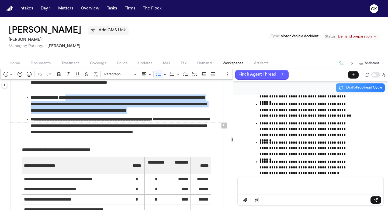
drag, startPoint x: 71, startPoint y: 124, endPoint x: 199, endPoint y: 137, distance: 128.9
click at [199, 114] on span "**********" at bounding box center [121, 103] width 180 height 19
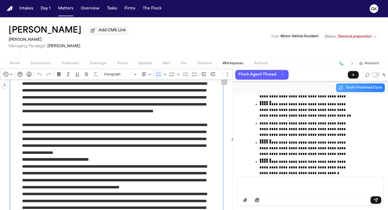
scroll to position [2664, 0]
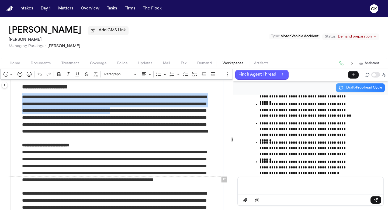
drag, startPoint x: 21, startPoint y: 123, endPoint x: 175, endPoint y: 139, distance: 154.2
click at [175, 139] on p "**********" at bounding box center [116, 117] width 189 height 48
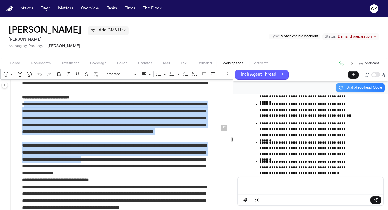
scroll to position [2717, 0]
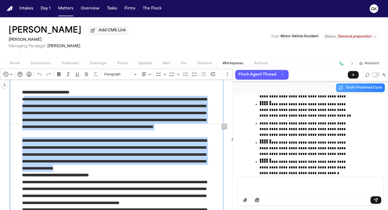
drag, startPoint x: 25, startPoint y: 145, endPoint x: 165, endPoint y: 196, distance: 149.3
click at [60, 137] on p "**********" at bounding box center [116, 117] width 189 height 42
drag, startPoint x: 20, startPoint y: 127, endPoint x: 163, endPoint y: 194, distance: 157.6
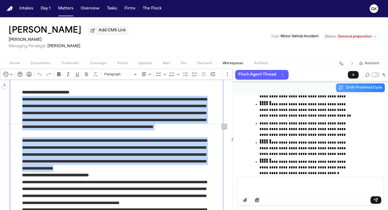
copy div "**********"
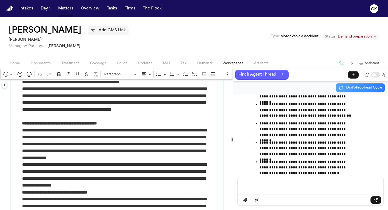
scroll to position [2852, 0]
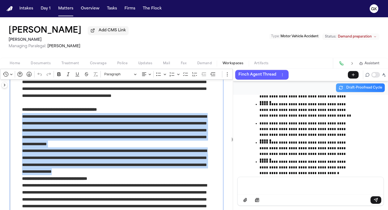
drag, startPoint x: 23, startPoint y: 146, endPoint x: 151, endPoint y: 190, distance: 135.3
copy div "**********"
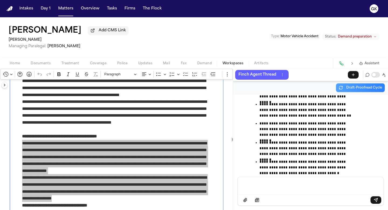
scroll to position [2818, 0]
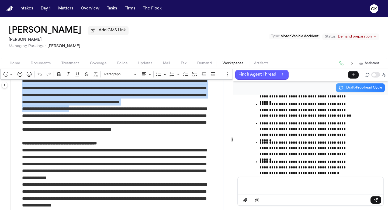
drag, startPoint x: 20, startPoint y: 109, endPoint x: 78, endPoint y: 136, distance: 63.8
drag, startPoint x: 79, startPoint y: 139, endPoint x: 69, endPoint y: 139, distance: 9.7
click at [79, 139] on p "**********" at bounding box center [116, 122] width 189 height 34
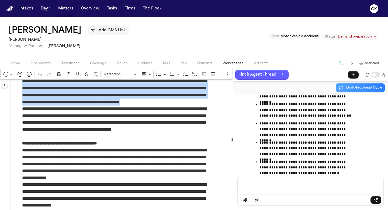
drag, startPoint x: 21, startPoint y: 108, endPoint x: 195, endPoint y: 132, distance: 176.2
click at [195, 105] on p "**********" at bounding box center [116, 91] width 189 height 27
copy p "**********"
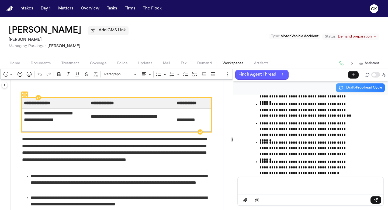
scroll to position [3570, 0]
